Goal: Task Accomplishment & Management: Manage account settings

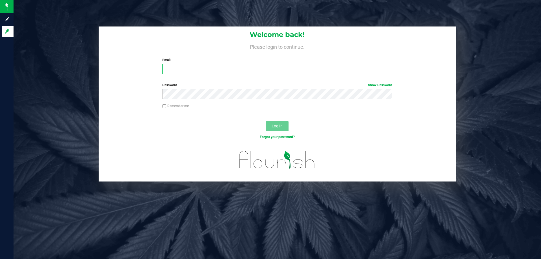
click at [288, 67] on input "Email" at bounding box center [277, 69] width 230 height 10
type input "fmassanka@liveparallel.com"
click at [266, 121] on button "Log In" at bounding box center [277, 126] width 23 height 10
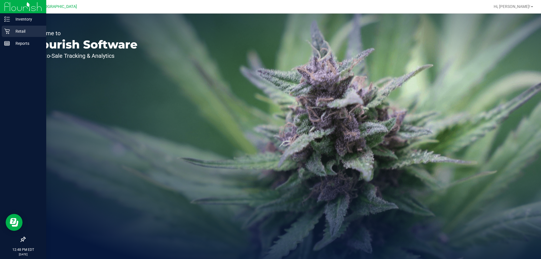
click at [11, 30] on p "Retail" at bounding box center [27, 31] width 34 height 7
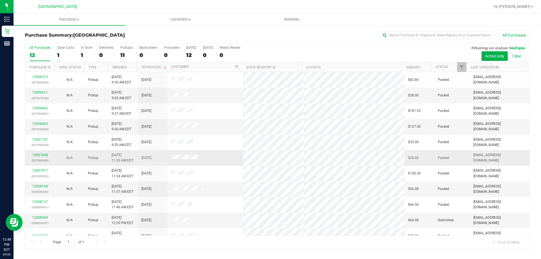
scroll to position [24, 0]
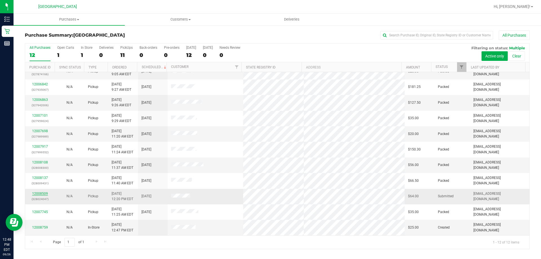
click at [45, 192] on link "12008509" at bounding box center [40, 194] width 16 height 4
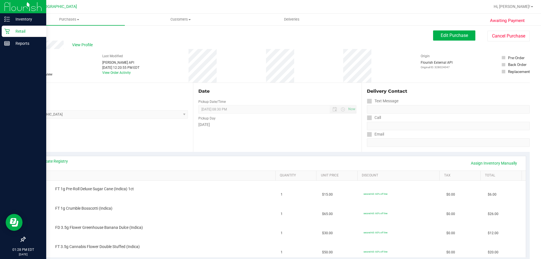
click at [10, 28] on p "Retail" at bounding box center [27, 31] width 34 height 7
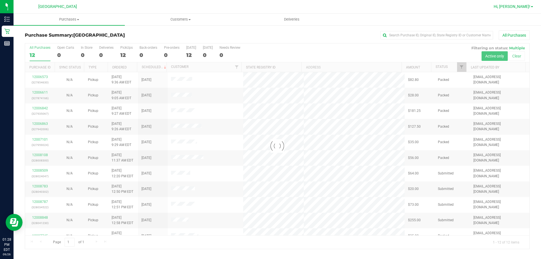
click at [516, 8] on span "Hi, Francois!" at bounding box center [512, 6] width 37 height 5
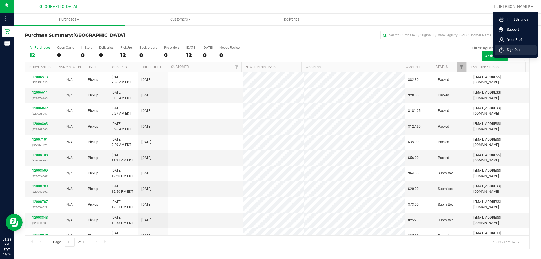
click at [521, 48] on li "Sign Out" at bounding box center [515, 50] width 42 height 10
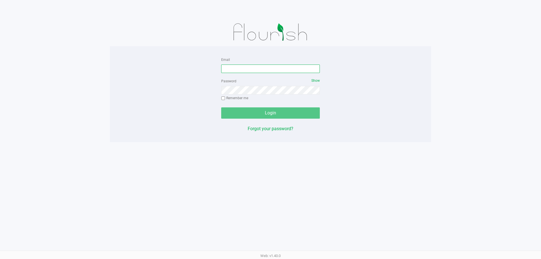
click at [251, 68] on input "Email" at bounding box center [270, 69] width 99 height 8
type input "[EMAIL_ADDRESS][DOMAIN_NAME]"
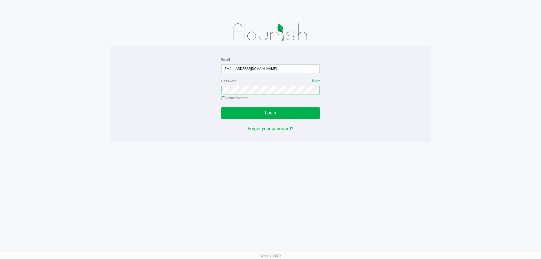
click at [221, 107] on button "Login" at bounding box center [270, 112] width 99 height 11
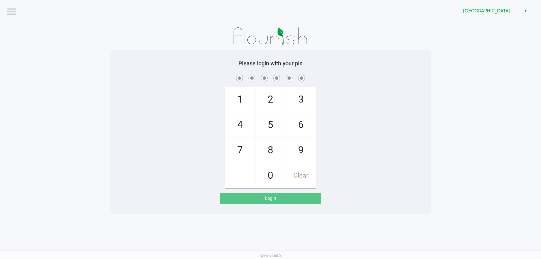
click at [307, 97] on span "3" at bounding box center [301, 99] width 30 height 25
checkbox input "true"
click at [305, 128] on span "6" at bounding box center [301, 124] width 30 height 25
checkbox input "true"
click at [243, 154] on span "7" at bounding box center [240, 150] width 30 height 25
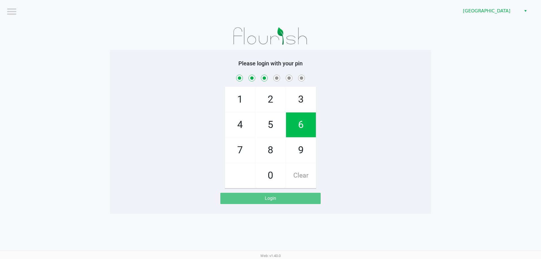
checkbox input "true"
click at [264, 153] on span "8" at bounding box center [271, 150] width 30 height 25
checkbox input "true"
click at [300, 100] on span "3" at bounding box center [301, 99] width 30 height 25
checkbox input "true"
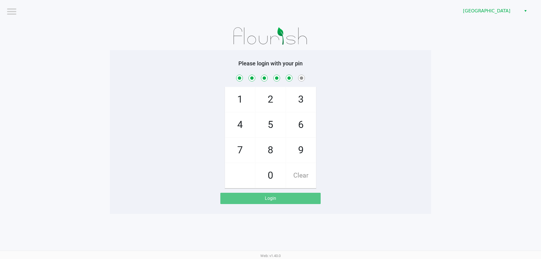
click at [304, 99] on span "3" at bounding box center [301, 99] width 30 height 25
checkbox input "true"
checkbox input "false"
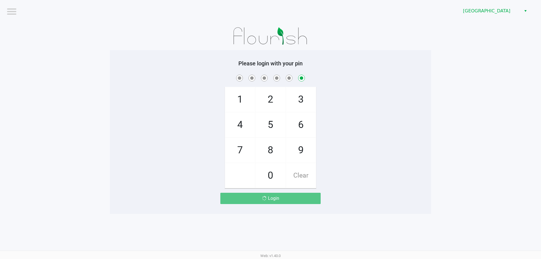
checkbox input "false"
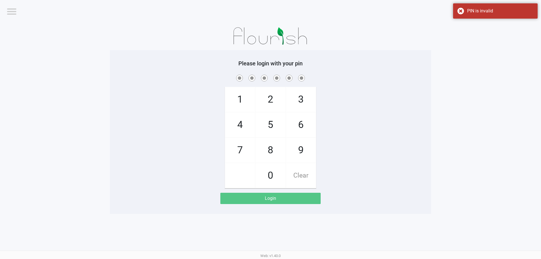
click at [298, 156] on span "9" at bounding box center [301, 150] width 30 height 25
click at [305, 175] on span "Clear" at bounding box center [301, 175] width 30 height 25
click at [299, 97] on span "3" at bounding box center [301, 99] width 30 height 25
checkbox input "true"
click at [302, 128] on span "6" at bounding box center [301, 124] width 30 height 25
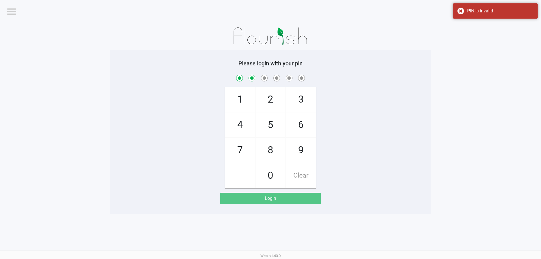
checkbox input "true"
click at [247, 150] on span "7" at bounding box center [240, 150] width 30 height 25
checkbox input "true"
click at [298, 152] on span "9" at bounding box center [301, 150] width 30 height 25
checkbox input "true"
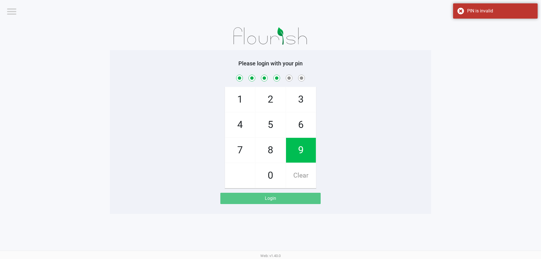
click at [272, 154] on span "8" at bounding box center [271, 150] width 30 height 25
checkbox input "true"
click at [301, 100] on span "3" at bounding box center [301, 99] width 30 height 25
checkbox input "true"
